Goal: Find specific page/section: Find specific page/section

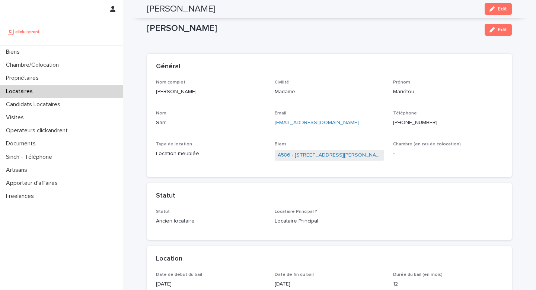
scroll to position [77, 0]
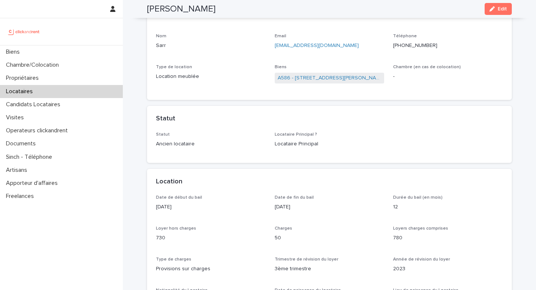
click at [38, 90] on p "Locataires" at bounding box center [21, 91] width 36 height 7
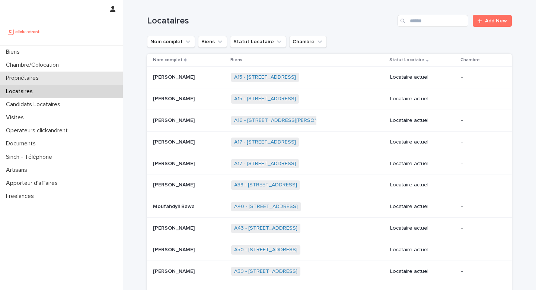
click at [67, 76] on div "Propriétaires" at bounding box center [61, 77] width 123 height 13
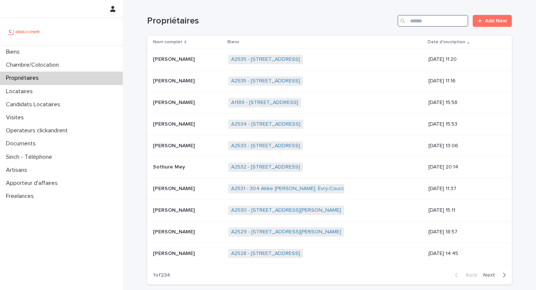
click at [417, 23] on input "Search" at bounding box center [433, 21] width 71 height 12
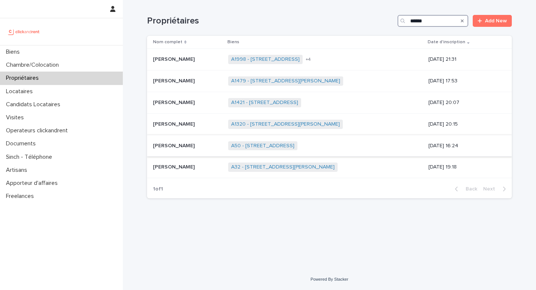
type input "*****"
click at [176, 148] on p "[PERSON_NAME]" at bounding box center [174, 145] width 43 height 8
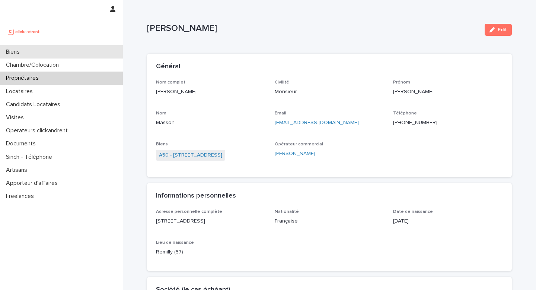
click at [39, 50] on div "Biens" at bounding box center [61, 51] width 123 height 13
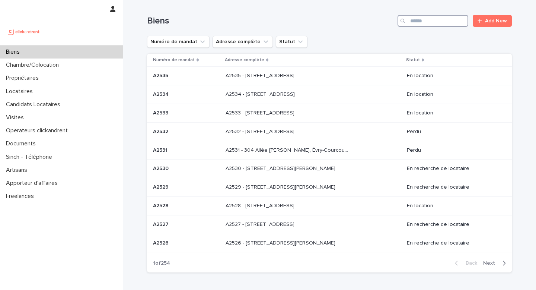
click at [432, 26] on input "Search" at bounding box center [433, 21] width 71 height 12
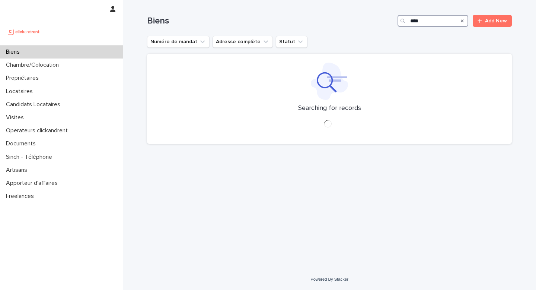
type input "*****"
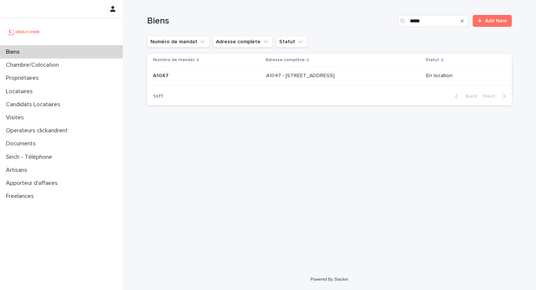
click at [292, 76] on p "A1047 - [STREET_ADDRESS]" at bounding box center [301, 75] width 70 height 8
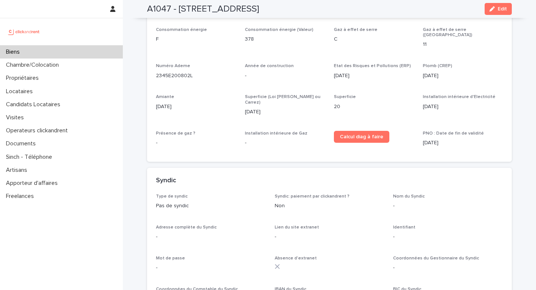
scroll to position [2599, 0]
